Goal: Task Accomplishment & Management: Complete application form

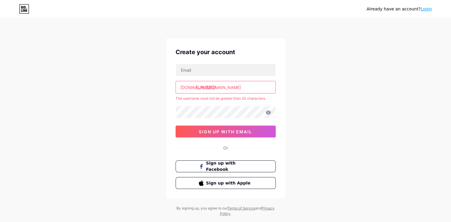
click at [210, 87] on input "[URL][DOMAIN_NAME]" at bounding box center [226, 87] width 100 height 12
type input "h"
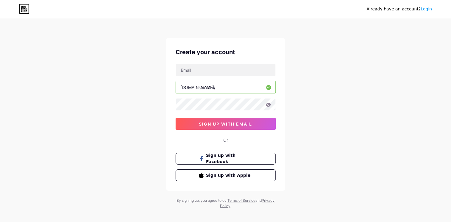
paste input "https//[DOMAIN_NAME][URL]"
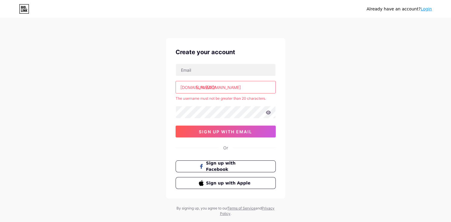
click at [210, 87] on input "[URL][DOMAIN_NAME]" at bounding box center [226, 87] width 100 height 12
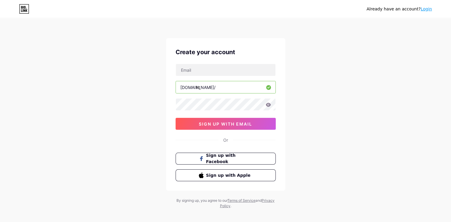
type input "h"
paste input "https//[DOMAIN_NAME][URL]"
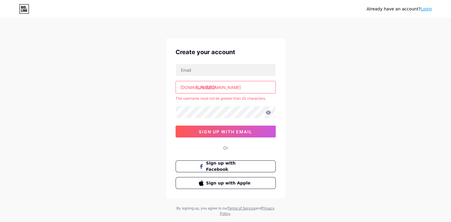
click at [195, 86] on div "[DOMAIN_NAME]/" at bounding box center [197, 87] width 35 height 6
click at [209, 89] on input "[URL][DOMAIN_NAME]" at bounding box center [226, 87] width 100 height 12
click at [204, 86] on input "httptmeclick_to_buy2025" at bounding box center [226, 87] width 100 height 12
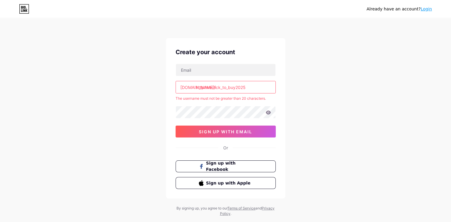
click at [204, 86] on input "httptmeclick_to_buy2025" at bounding box center [226, 87] width 100 height 12
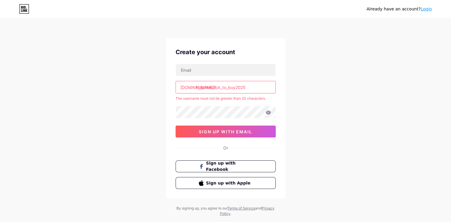
click at [204, 86] on input "httptmeclick_to_buy2025" at bounding box center [226, 87] width 100 height 12
click at [282, 104] on div "Create your account [DOMAIN_NAME]/ httptmeclick_to_buy2025 The username must no…" at bounding box center [225, 118] width 119 height 161
click at [249, 86] on input "httptmeclick_to_buy2025" at bounding box center [226, 87] width 100 height 12
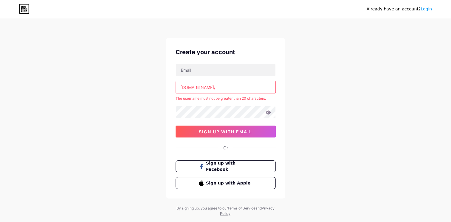
type input "h"
click at [219, 90] on input "text" at bounding box center [226, 87] width 100 height 12
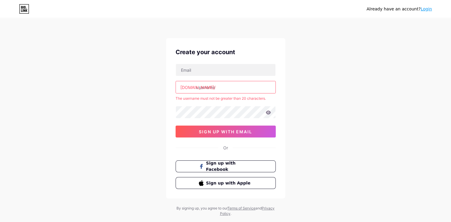
click at [219, 90] on input "text" at bounding box center [226, 87] width 100 height 12
paste input "v"
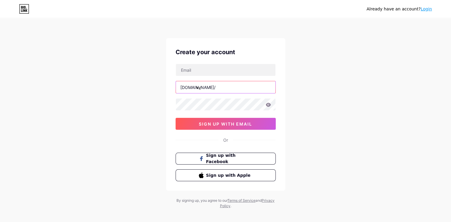
type input "v"
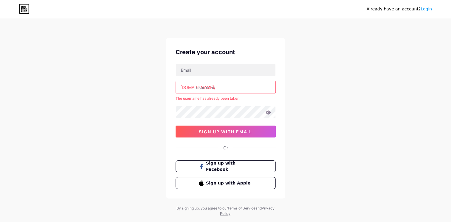
click at [228, 88] on input "text" at bounding box center [226, 87] width 100 height 12
paste input "v"
type input "v"
click at [205, 86] on input "text" at bounding box center [226, 87] width 100 height 12
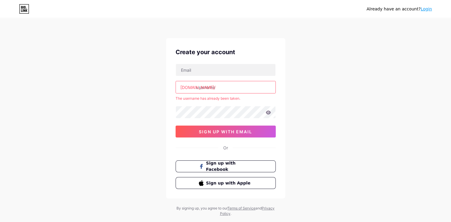
click at [205, 86] on input "text" at bounding box center [226, 87] width 100 height 12
paste input "http//[DOMAIN_NAME][URL]"
type input "[URL][DOMAIN_NAME]"
click at [188, 69] on input "text" at bounding box center [226, 70] width 100 height 12
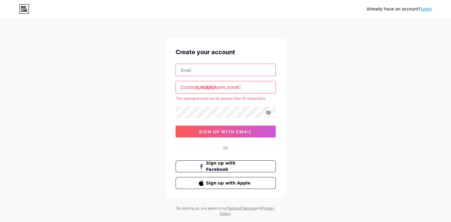
type input "[EMAIL_ADDRESS][DOMAIN_NAME]"
click at [268, 114] on icon at bounding box center [268, 113] width 5 height 4
drag, startPoint x: 284, startPoint y: 89, endPoint x: 255, endPoint y: 89, distance: 28.6
click at [255, 89] on div "Create your account [EMAIL_ADDRESS][DOMAIN_NAME] [DOMAIN_NAME]/ [URL][DOMAIN_NA…" at bounding box center [225, 118] width 119 height 161
click at [206, 86] on input "[URL][DOMAIN_NAME]" at bounding box center [226, 87] width 100 height 12
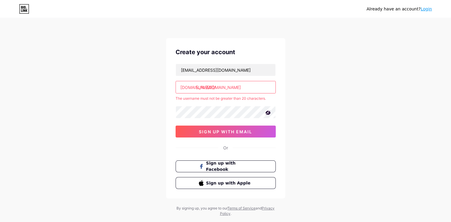
click at [206, 86] on input "[URL][DOMAIN_NAME]" at bounding box center [226, 87] width 100 height 12
type input "h"
click at [199, 87] on input "text" at bounding box center [226, 87] width 100 height 12
paste input "http//[DOMAIN_NAME][URL]"
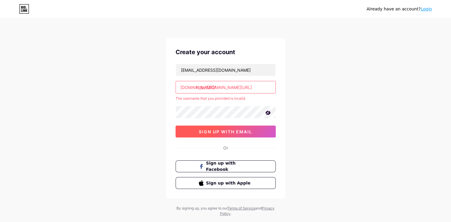
click at [201, 133] on span "sign up with email" at bounding box center [225, 131] width 53 height 5
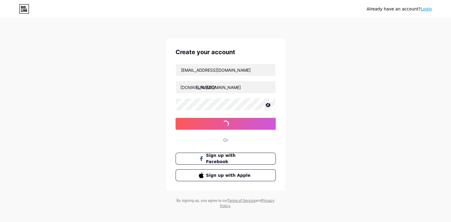
click at [201, 133] on div "Create your account [EMAIL_ADDRESS][DOMAIN_NAME] [DOMAIN_NAME]/ [URL][DOMAIN_NA…" at bounding box center [225, 114] width 119 height 153
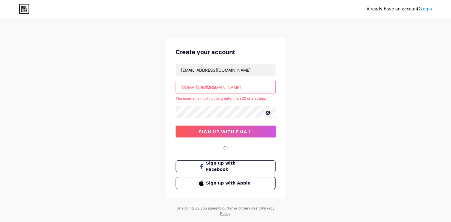
scroll to position [13, 0]
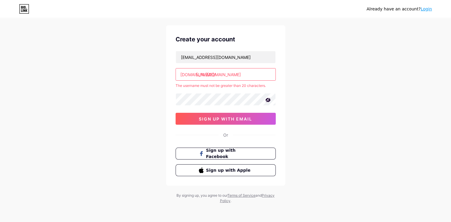
click at [252, 76] on input "[URL][DOMAIN_NAME]" at bounding box center [226, 75] width 100 height 12
click at [263, 75] on input "[URL][DOMAIN_NAME]" at bounding box center [226, 75] width 100 height 12
type input "http/[DOMAIN_NAME][URL]"
click at [237, 114] on button "sign up with email" at bounding box center [226, 119] width 100 height 12
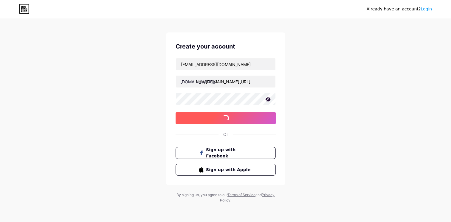
scroll to position [5, 0]
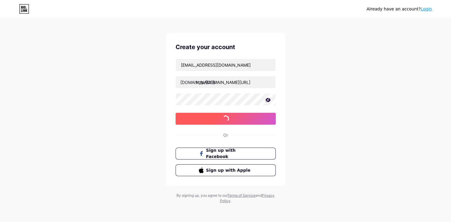
click at [237, 114] on button "sign up with email" at bounding box center [226, 119] width 100 height 12
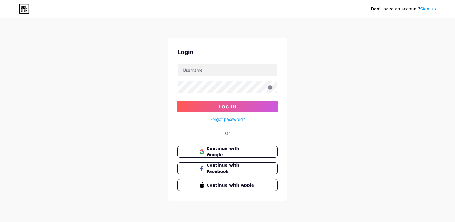
click at [430, 10] on link "Sign up" at bounding box center [428, 9] width 16 height 5
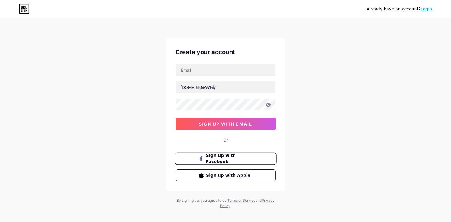
click at [198, 163] on button "Sign up with Facebook" at bounding box center [226, 159] width 102 height 12
click at [203, 67] on input "text" at bounding box center [226, 70] width 100 height 12
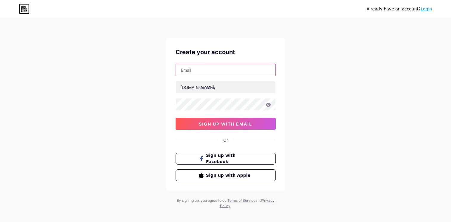
type input "[EMAIL_ADDRESS][DOMAIN_NAME]"
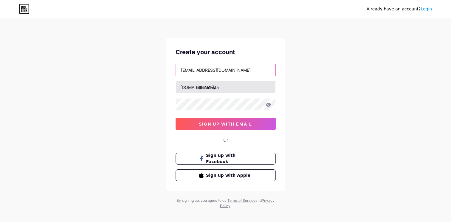
type input "sillene costa"
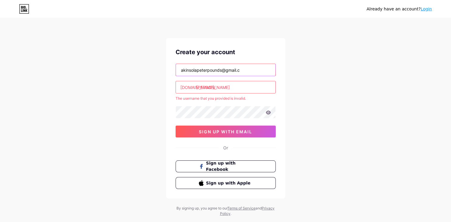
type input "[EMAIL_ADDRESS][DOMAIN_NAME]"
click at [222, 87] on input "sillene costa" at bounding box center [226, 87] width 100 height 12
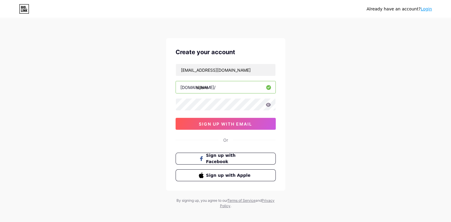
type input "sillene"
click at [210, 87] on input "sillene" at bounding box center [226, 87] width 100 height 12
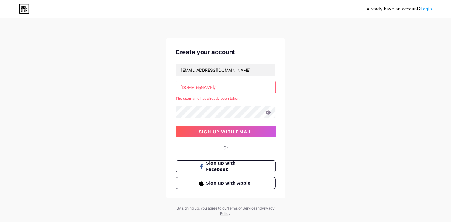
type input "n"
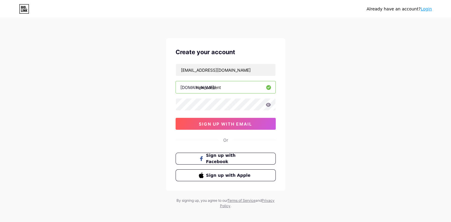
type input "new_content"
click at [227, 120] on button "sign up with email" at bounding box center [226, 124] width 100 height 12
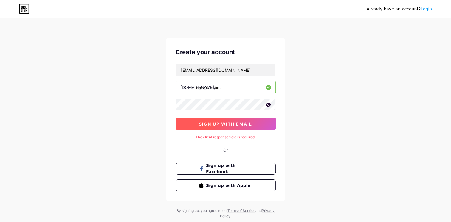
click at [227, 120] on button "sign up with email" at bounding box center [226, 124] width 100 height 12
click at [228, 123] on span "sign up with email" at bounding box center [225, 124] width 53 height 5
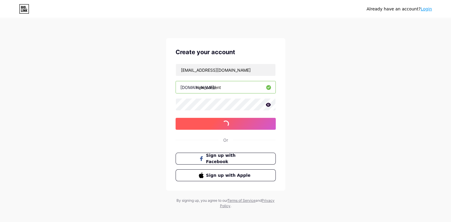
click at [228, 123] on span at bounding box center [225, 123] width 9 height 9
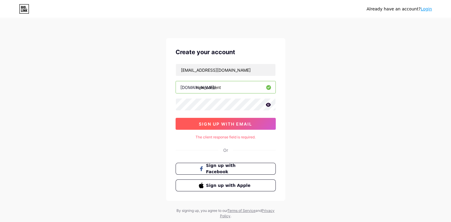
click at [228, 123] on span "sign up with email" at bounding box center [225, 124] width 53 height 5
click at [0, 0] on span at bounding box center [0, 0] width 0 height 0
click at [220, 88] on input "new_content" at bounding box center [226, 87] width 100 height 12
click at [215, 131] on div "Create your account akinsolapeterpounds@gmail.com bio.link/ new_content sign up…" at bounding box center [225, 119] width 119 height 163
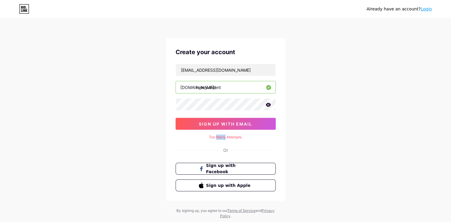
click at [215, 131] on div "Create your account akinsolapeterpounds@gmail.com bio.link/ new_content sign up…" at bounding box center [225, 119] width 119 height 163
drag, startPoint x: 215, startPoint y: 131, endPoint x: 216, endPoint y: 126, distance: 5.4
click at [216, 126] on span "sign up with email" at bounding box center [225, 124] width 53 height 5
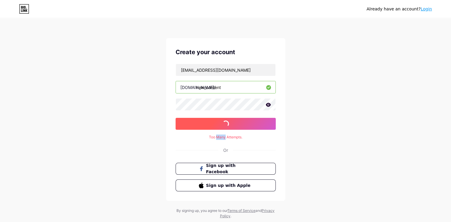
click at [216, 126] on span "sign up with email" at bounding box center [225, 124] width 53 height 5
